Goal: Task Accomplishment & Management: Manage account settings

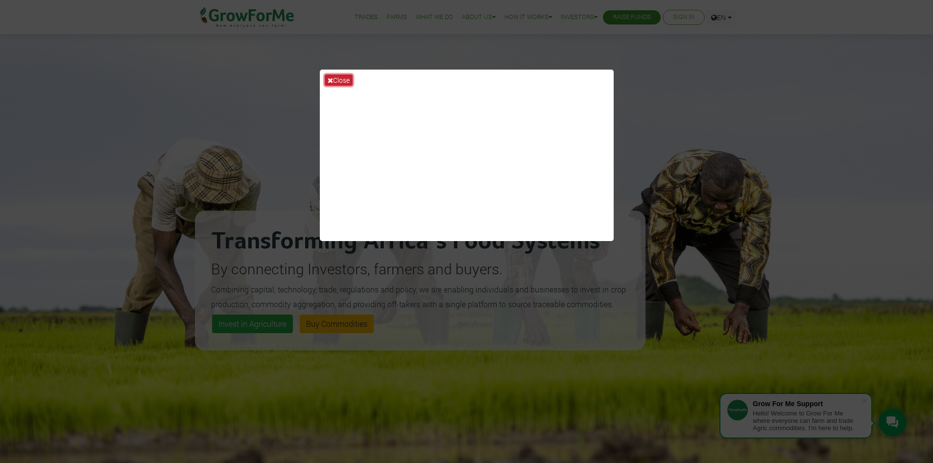
click at [340, 83] on button "Close" at bounding box center [339, 79] width 28 height 11
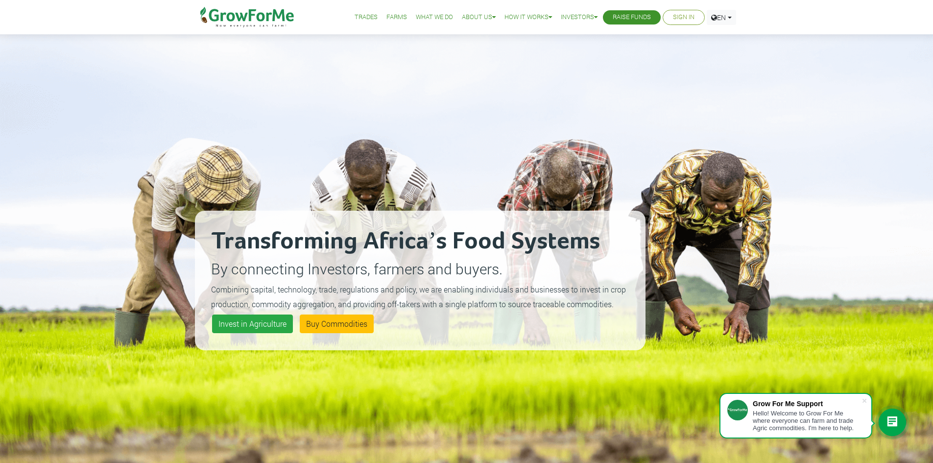
click at [675, 16] on link "Sign In" at bounding box center [684, 17] width 22 height 10
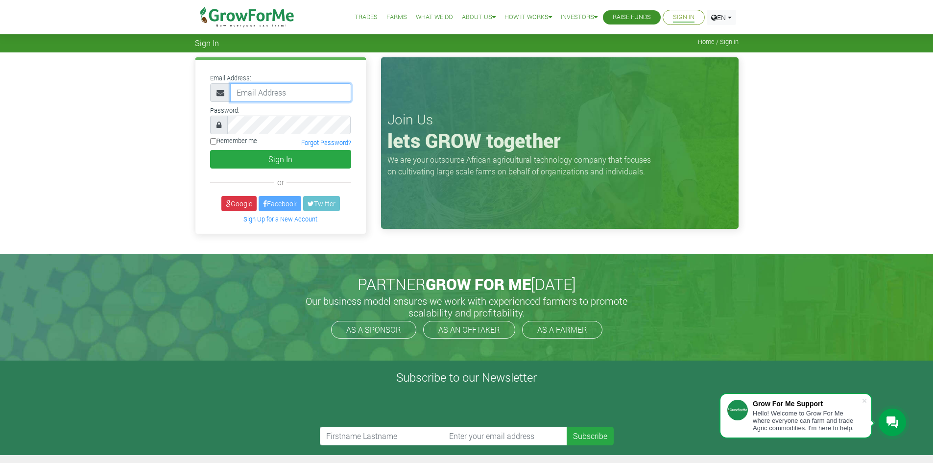
click at [288, 98] on input "email" at bounding box center [290, 92] width 121 height 19
paste input "233550397131@growforme.com"
type input "233550397131@growforme.com"
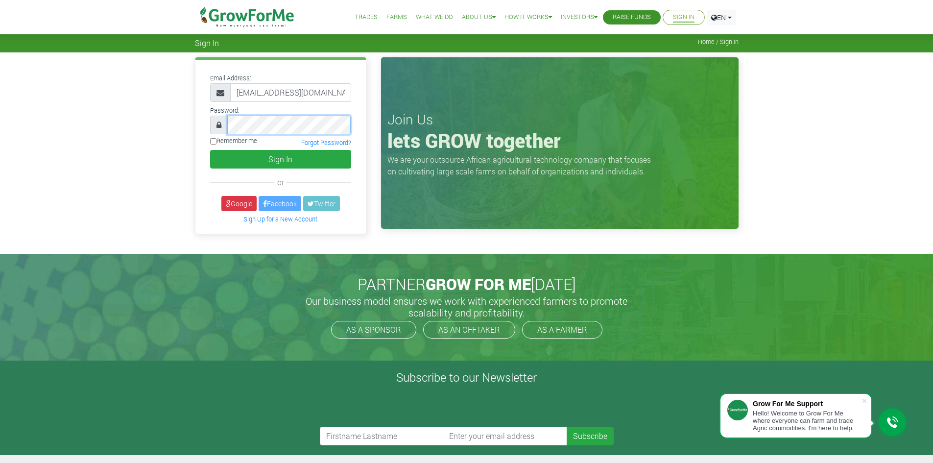
click at [210, 150] on button "Sign In" at bounding box center [280, 159] width 141 height 19
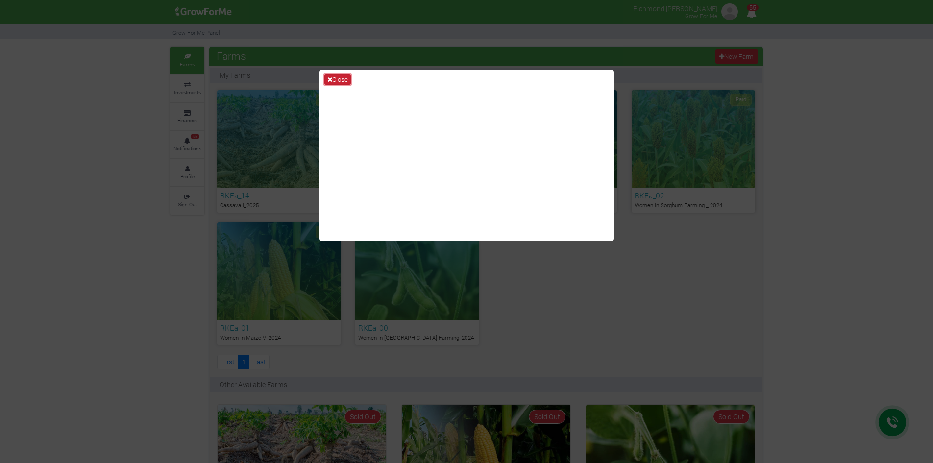
click at [345, 79] on button "Close" at bounding box center [337, 79] width 26 height 11
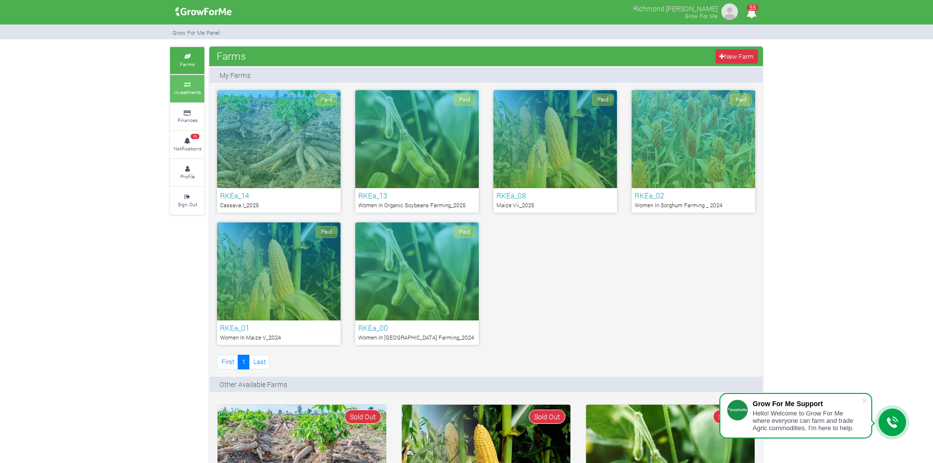
click at [189, 92] on small "Investments" at bounding box center [187, 92] width 27 height 7
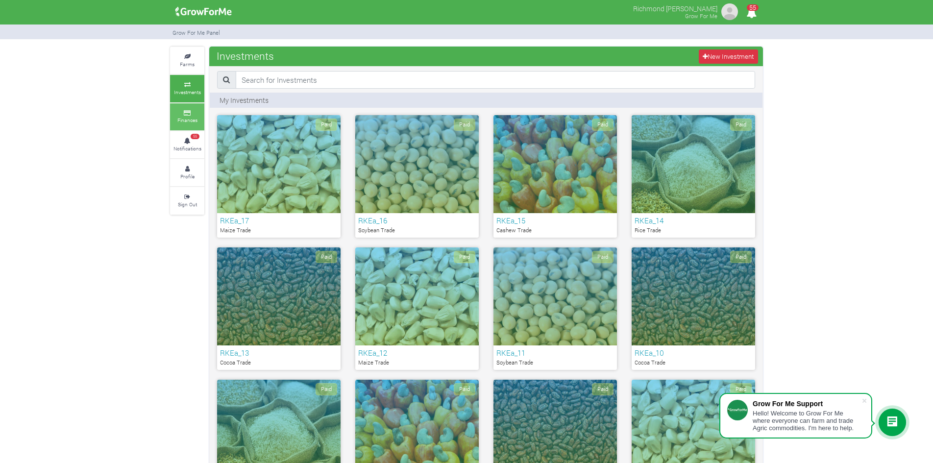
click at [197, 112] on icon at bounding box center [186, 113] width 29 height 5
